Goal: Task Accomplishment & Management: Use online tool/utility

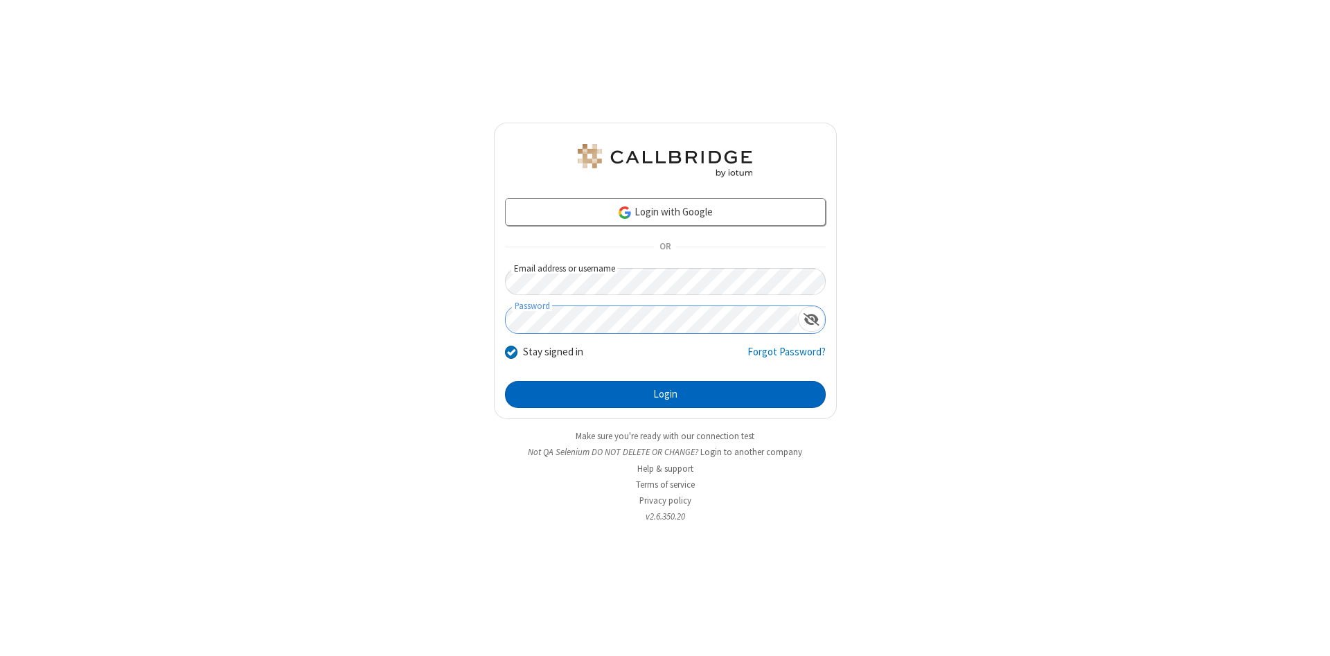
click at [665, 395] on button "Login" at bounding box center [665, 395] width 321 height 28
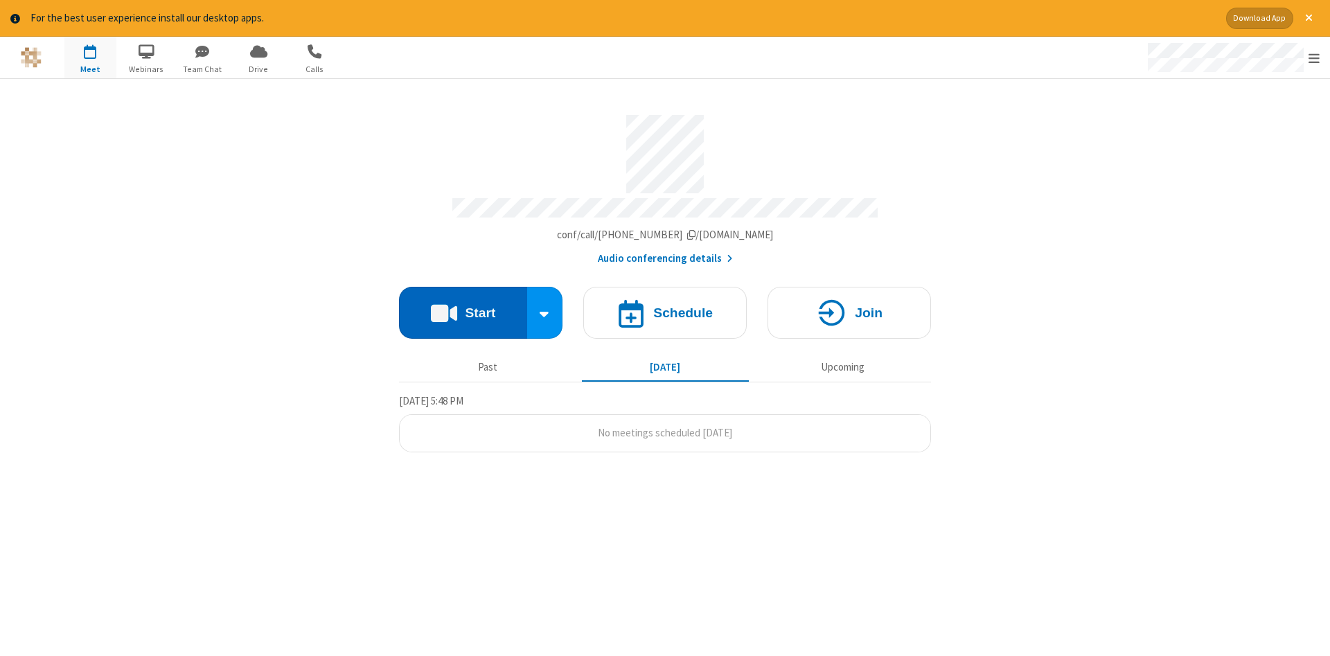
click at [463, 308] on button "Start" at bounding box center [463, 313] width 128 height 52
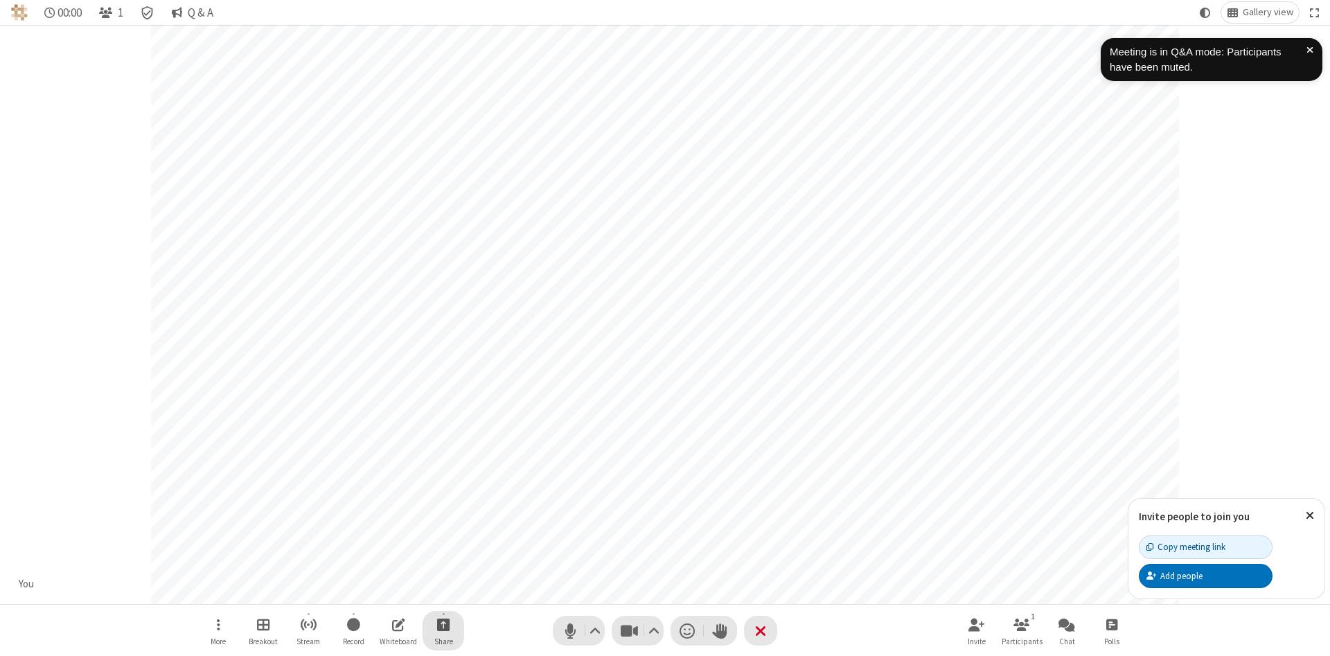
click at [443, 624] on span "Start sharing" at bounding box center [443, 624] width 13 height 17
click at [387, 591] on span "Share my screen" at bounding box center [388, 592] width 16 height 12
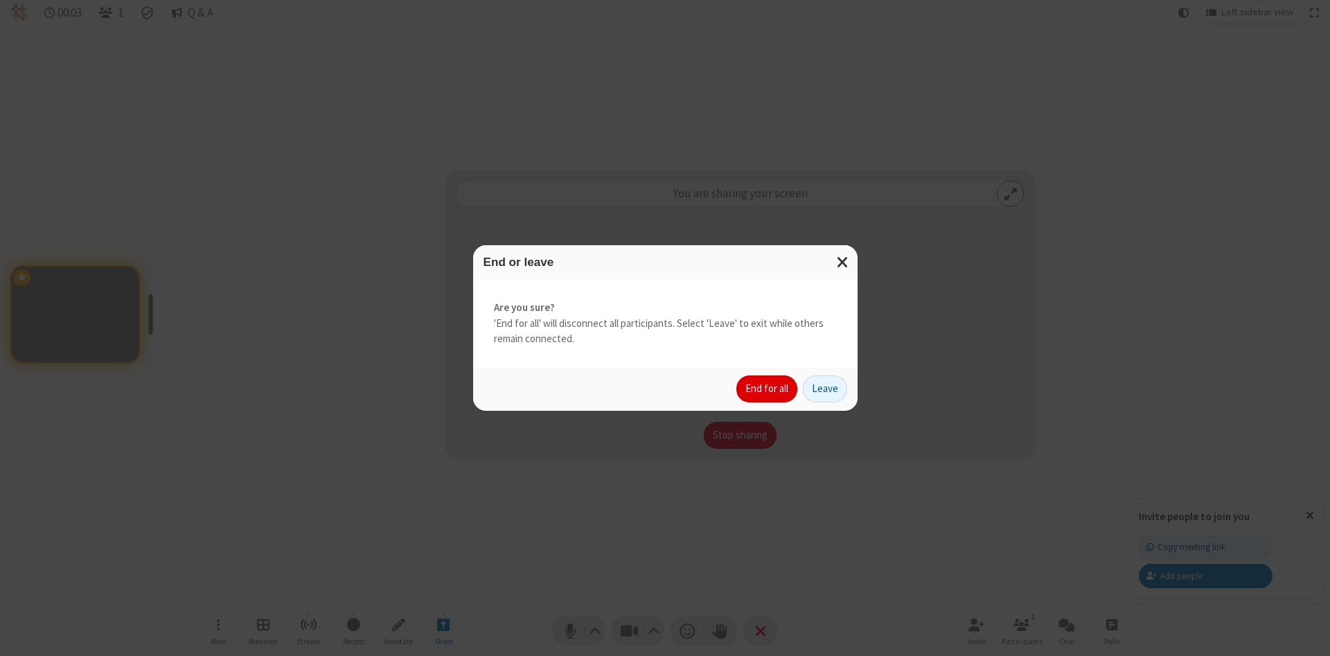
click at [767, 389] on button "End for all" at bounding box center [766, 389] width 61 height 28
